Goal: Information Seeking & Learning: Check status

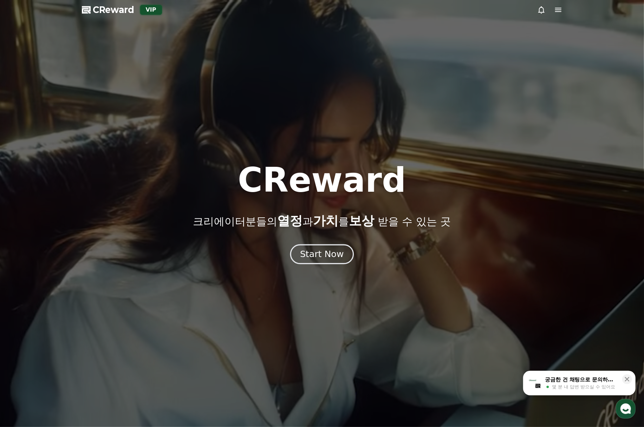
click at [335, 258] on div "Start Now" at bounding box center [322, 255] width 44 height 12
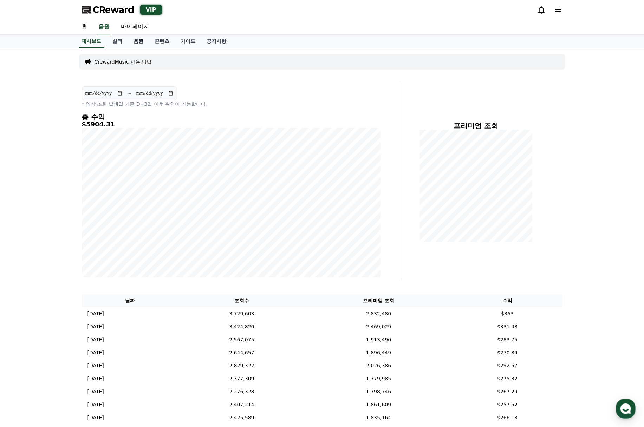
click at [137, 39] on link "음원" at bounding box center [138, 41] width 21 height 13
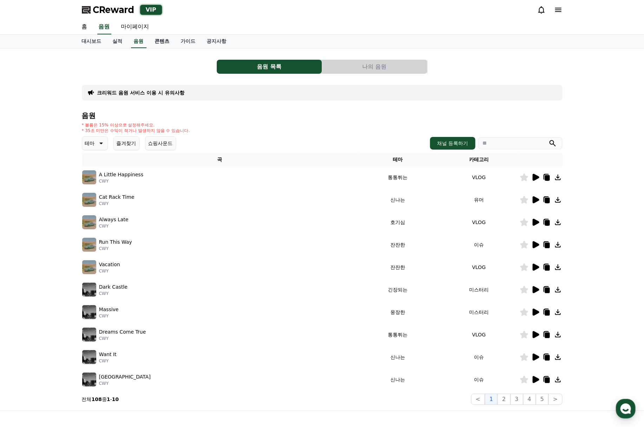
click at [166, 37] on link "콘텐츠" at bounding box center [162, 41] width 26 height 13
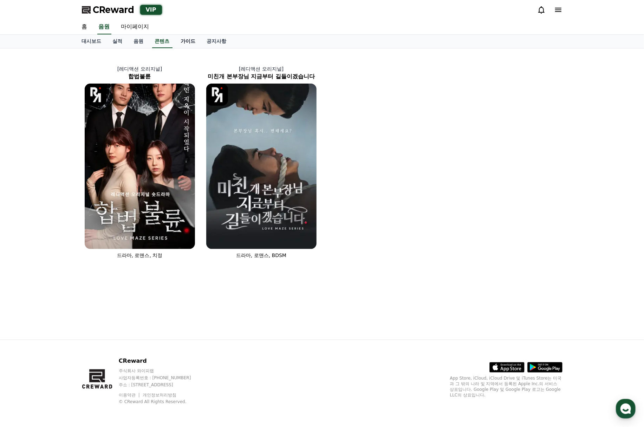
click at [178, 37] on link "가이드" at bounding box center [188, 41] width 26 height 13
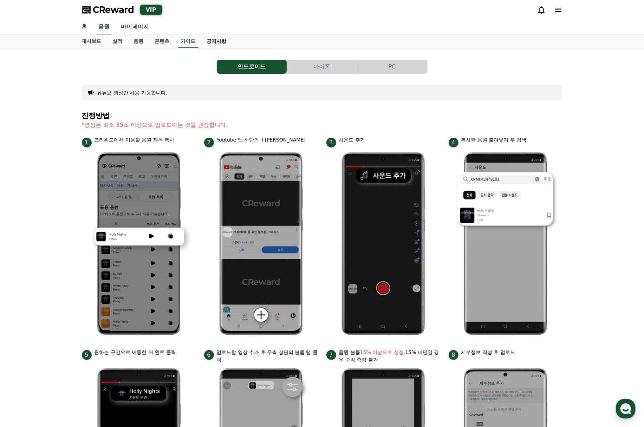
click at [219, 40] on link "공지사항" at bounding box center [216, 41] width 31 height 13
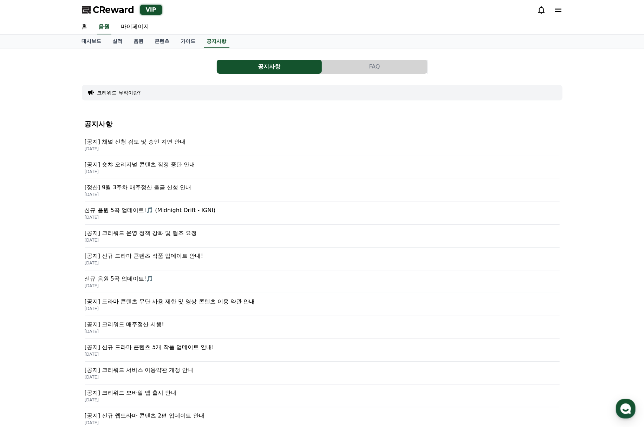
click at [170, 145] on p "[공지] 채널 신청 검토 및 승인 지연 안내" at bounding box center [322, 142] width 475 height 8
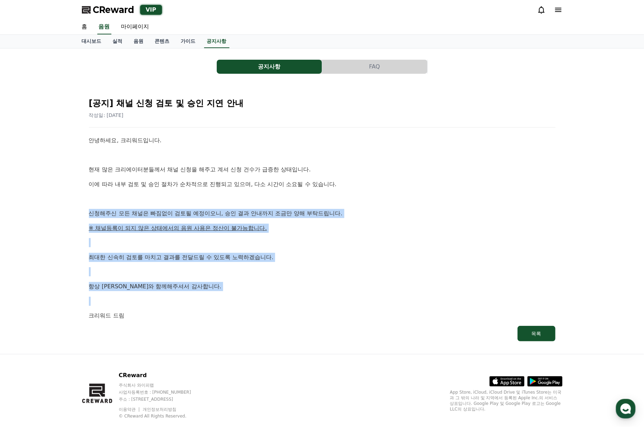
drag, startPoint x: 87, startPoint y: 216, endPoint x: 202, endPoint y: 299, distance: 141.5
click at [202, 299] on div "[공지] 채널 신청 검토 및 승인 지연 안내 작성일: [DATE] 안녕하세요, 크리워드입니다. 현재 많은 크리에이터분들께서 채널 신청을 해주고…" at bounding box center [322, 217] width 475 height 258
click at [202, 299] on p at bounding box center [322, 301] width 467 height 9
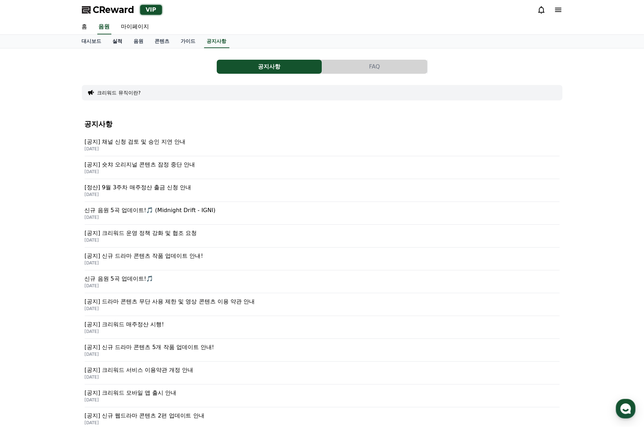
click at [117, 45] on link "실적" at bounding box center [117, 41] width 21 height 13
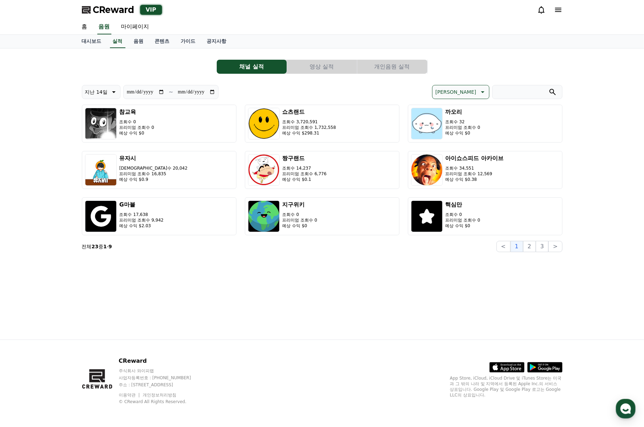
click at [388, 64] on button "개인음원 실적" at bounding box center [392, 67] width 70 height 14
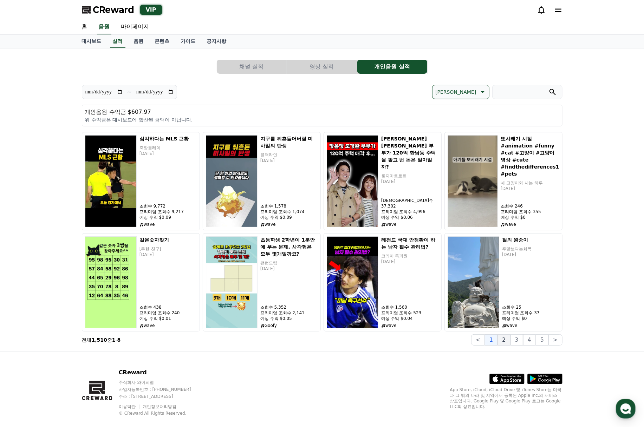
click at [508, 343] on button "2" at bounding box center [504, 340] width 13 height 11
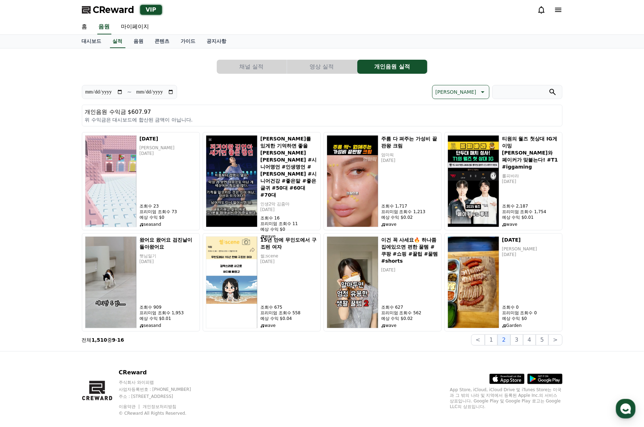
click at [274, 369] on div "CReward 주식회사 와이피랩 사업자등록번호 : [PHONE_NUMBER] 주소 : [STREET_ADDRESS] 이용약관 개인정보처리방침 …" at bounding box center [322, 395] width 492 height 87
click at [278, 366] on div "CReward 주식회사 와이피랩 사업자등록번호 : [PHONE_NUMBER] 주소 : [STREET_ADDRESS] 이용약관 개인정보처리방침 …" at bounding box center [322, 395] width 492 height 87
